Goal: Use online tool/utility: Utilize a website feature to perform a specific function

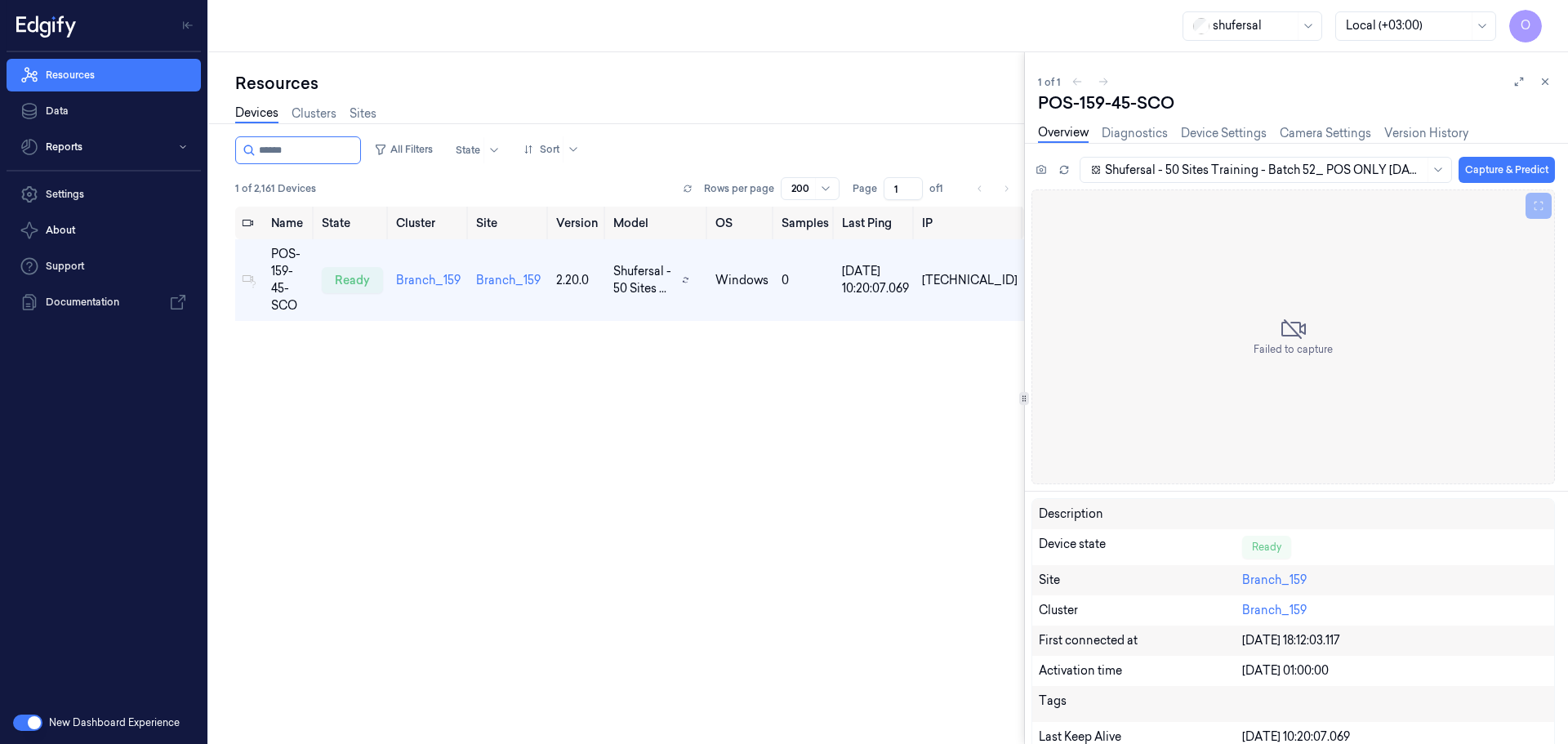
click at [296, 154] on input "string" at bounding box center [308, 150] width 98 height 26
click at [275, 160] on input "string" at bounding box center [308, 150] width 98 height 26
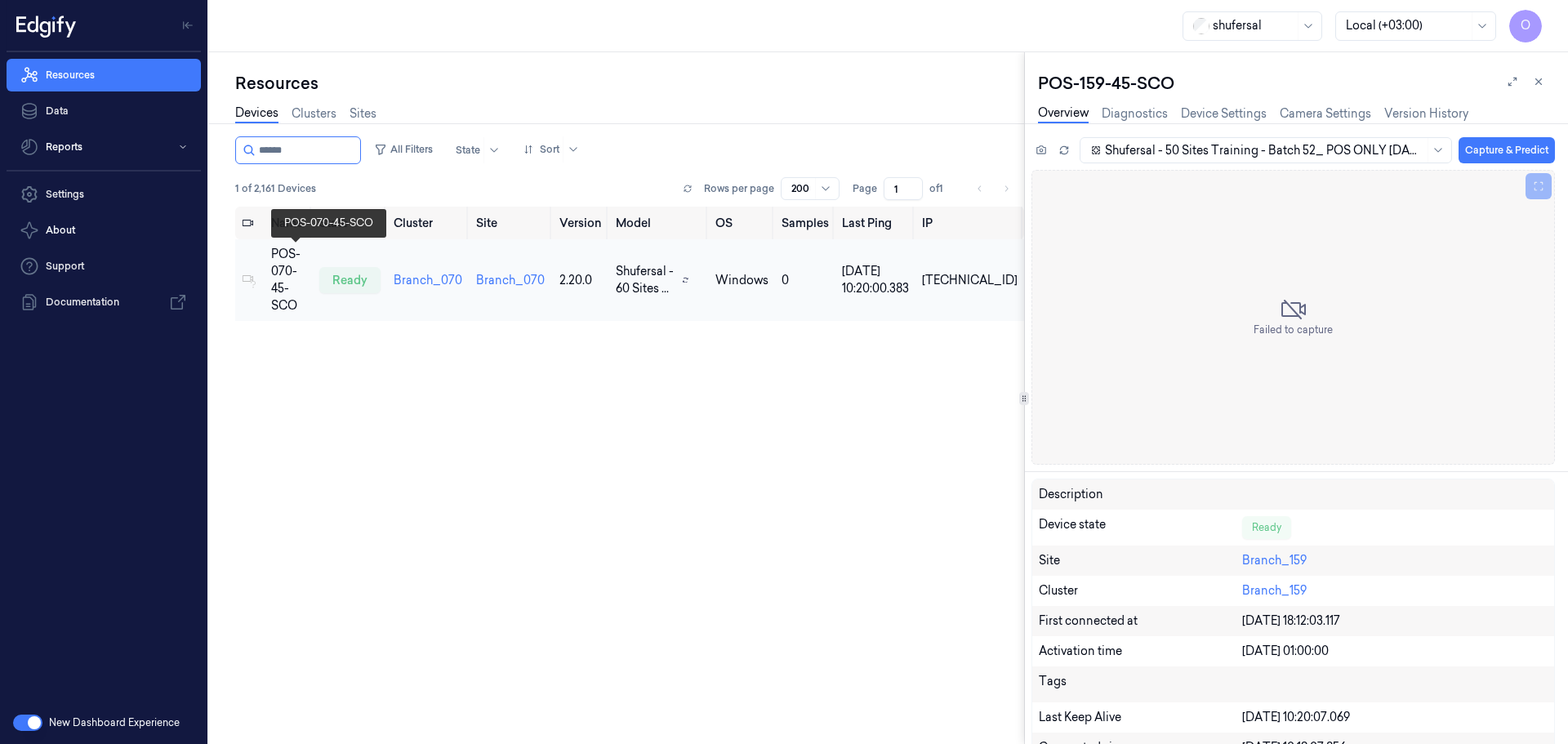
click at [294, 269] on div "POS-070-45-SCO" at bounding box center [289, 280] width 35 height 68
click at [274, 265] on div "POS-070-45-SCO" at bounding box center [289, 280] width 35 height 68
click at [1468, 151] on button "Capture & Predict" at bounding box center [1506, 150] width 96 height 26
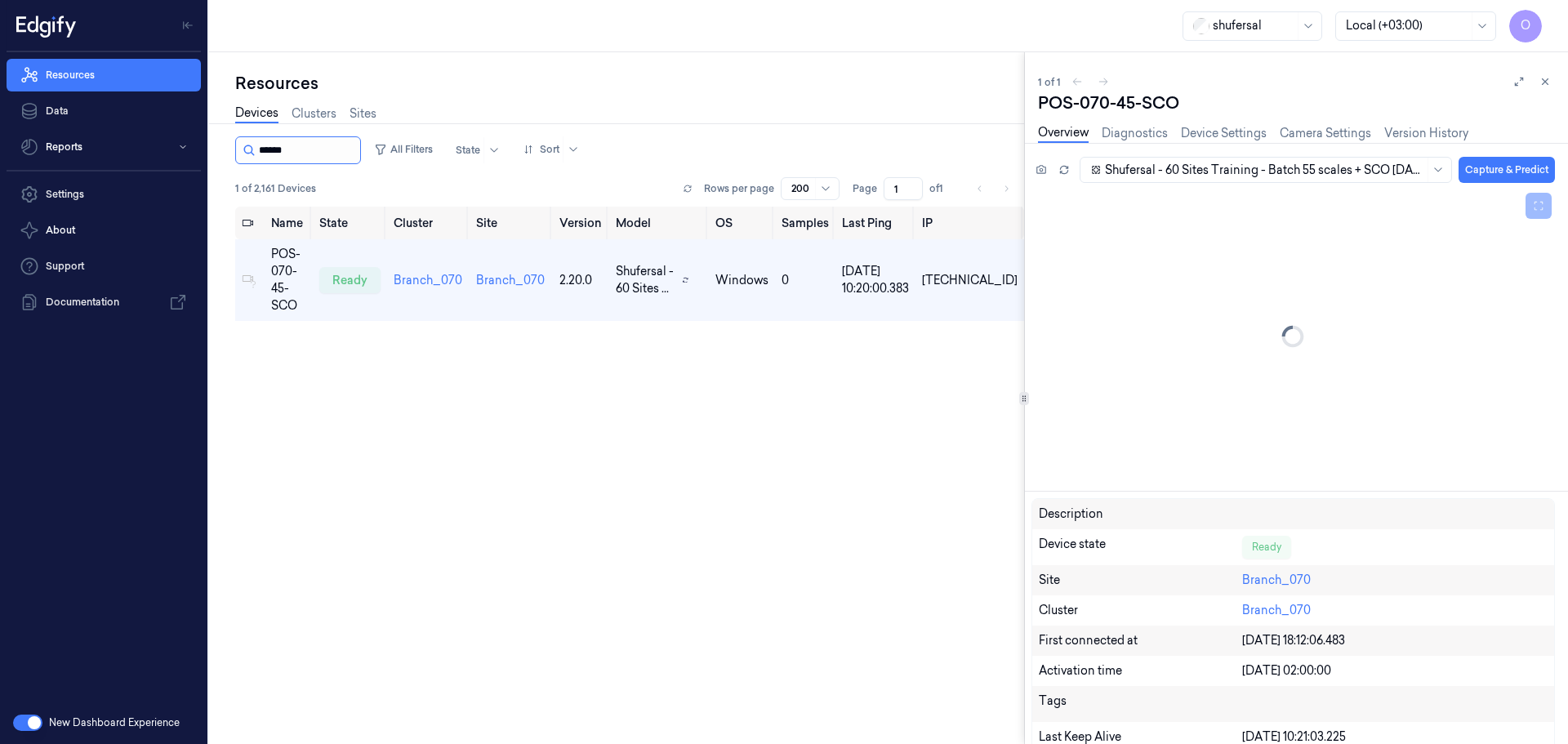
click at [317, 150] on input "string" at bounding box center [308, 150] width 98 height 26
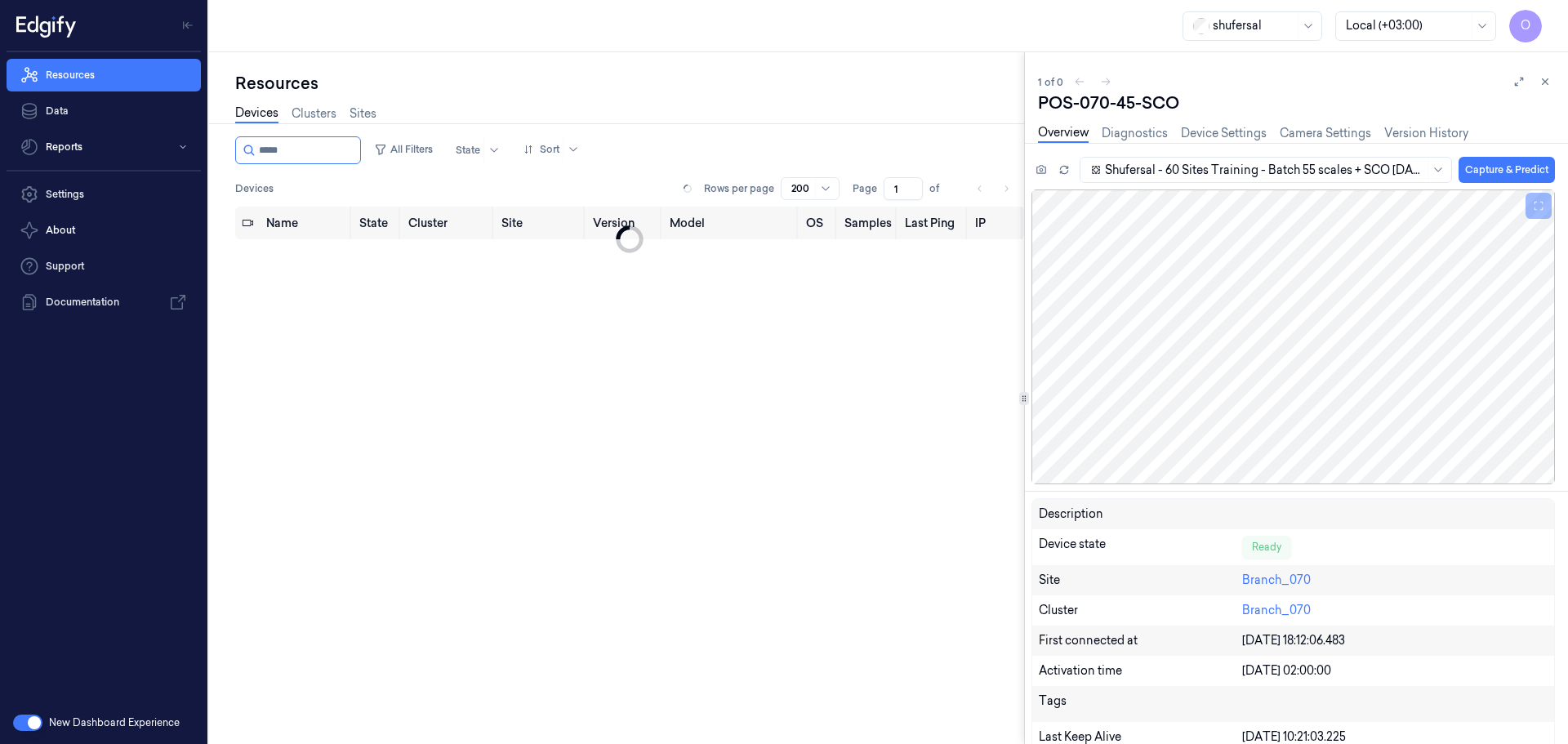
type input "******"
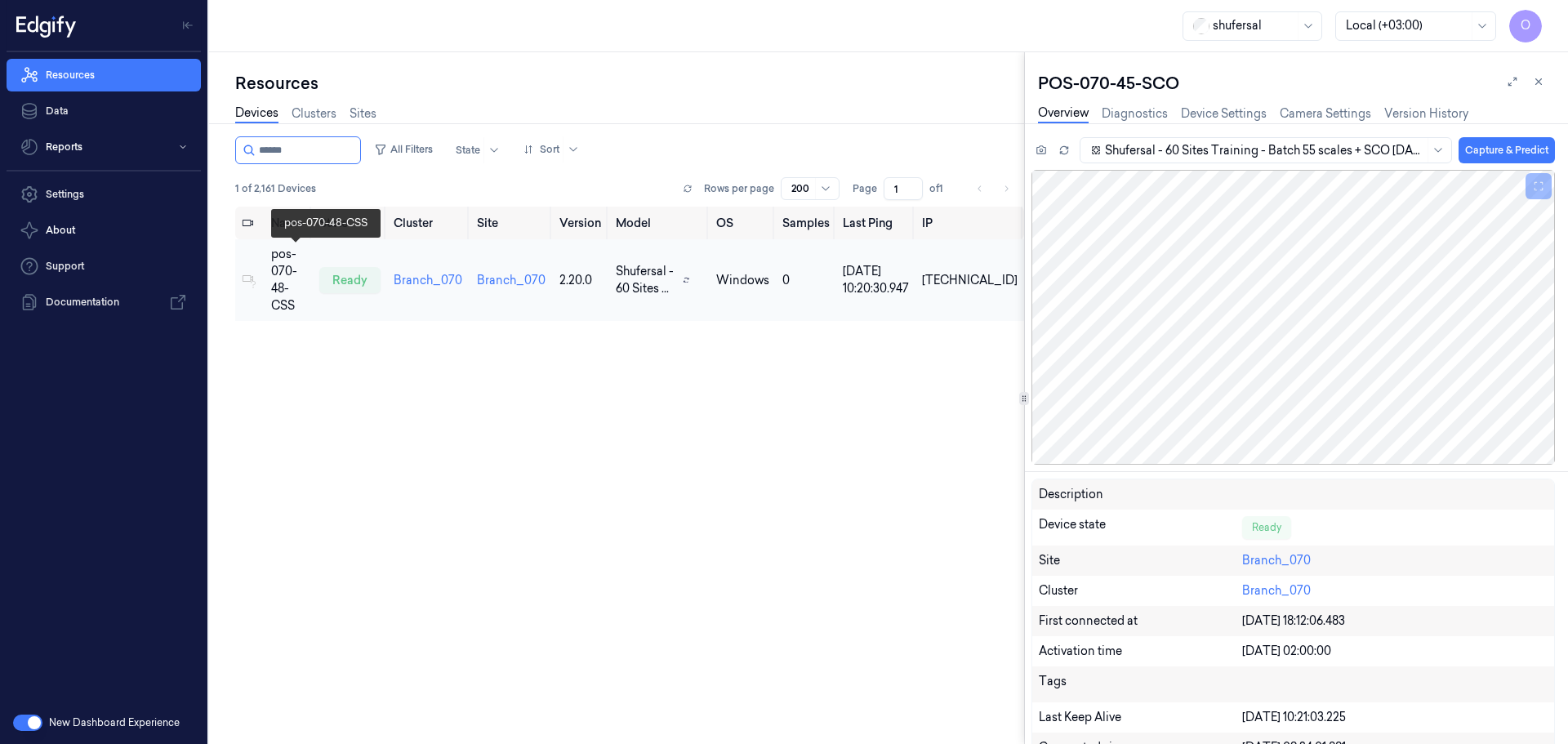
click at [295, 263] on div "pos-070-48-CSS" at bounding box center [289, 280] width 35 height 68
click at [271, 275] on div "pos-070-48-CSS" at bounding box center [289, 280] width 35 height 68
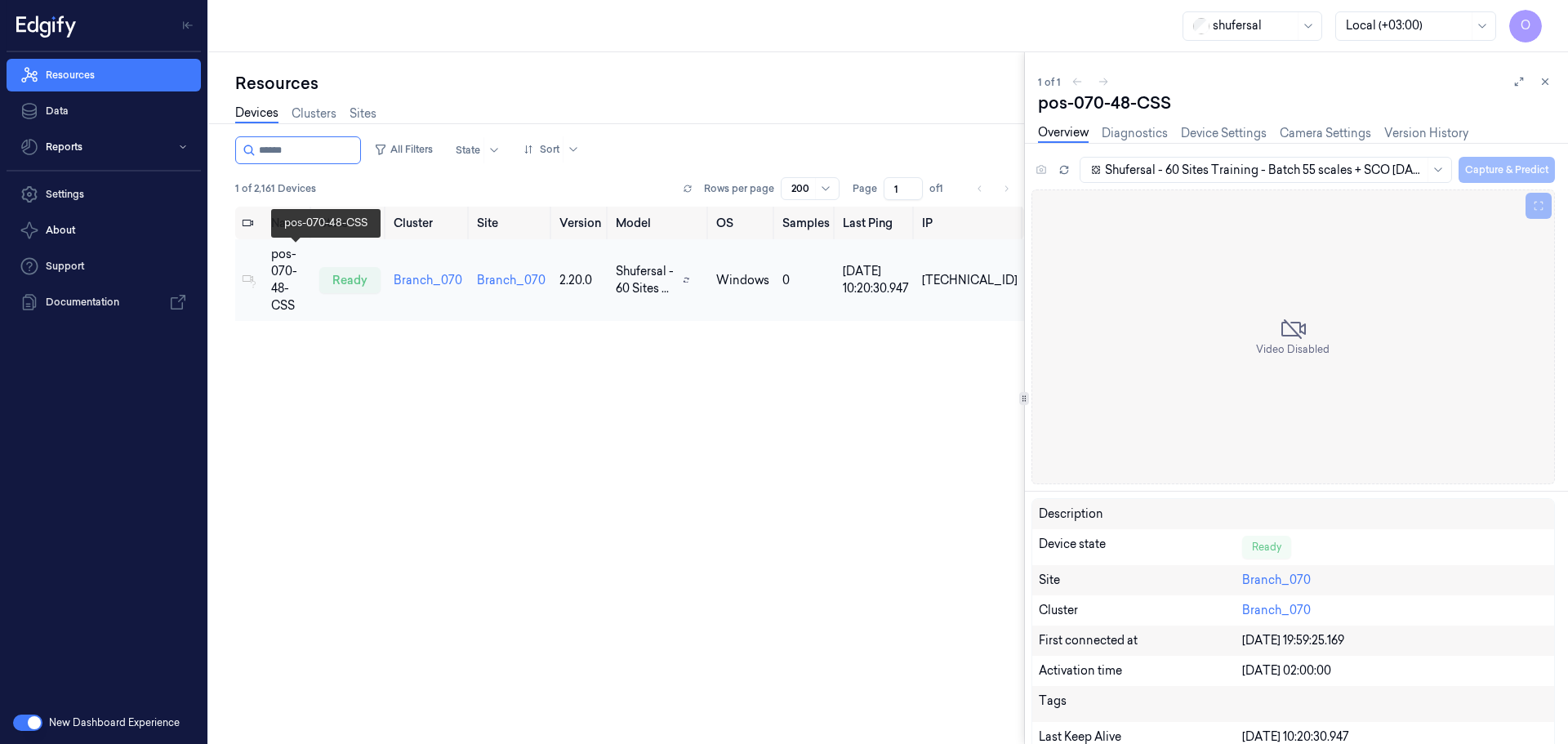
click at [290, 281] on div "pos-070-48-CSS" at bounding box center [289, 280] width 35 height 68
